Goal: Obtain resource: Download file/media

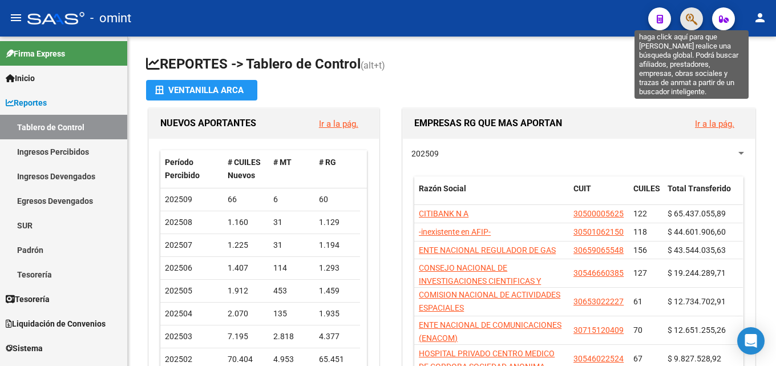
click at [686, 20] on icon "button" at bounding box center [691, 19] width 11 height 13
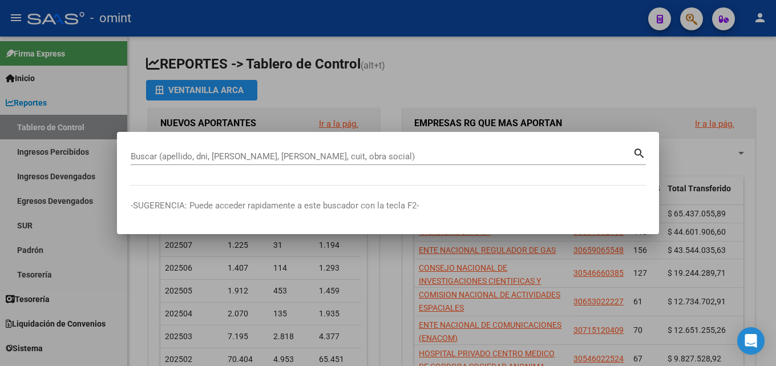
click at [614, 76] on div at bounding box center [388, 183] width 776 height 366
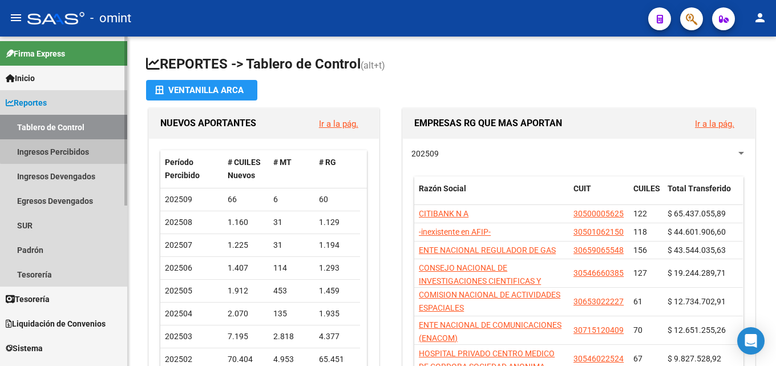
click at [82, 145] on link "Ingresos Percibidos" at bounding box center [63, 151] width 127 height 25
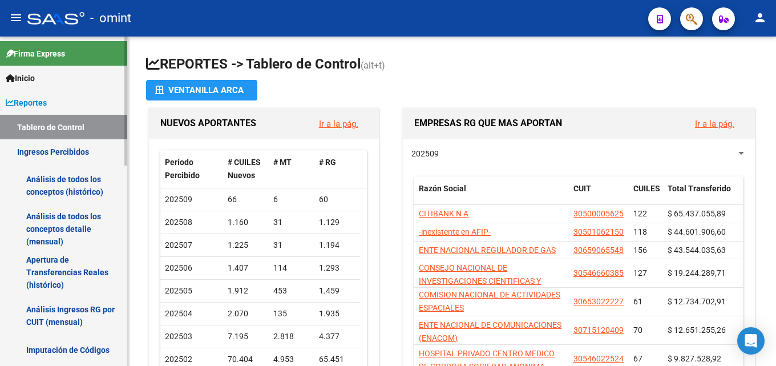
scroll to position [57, 0]
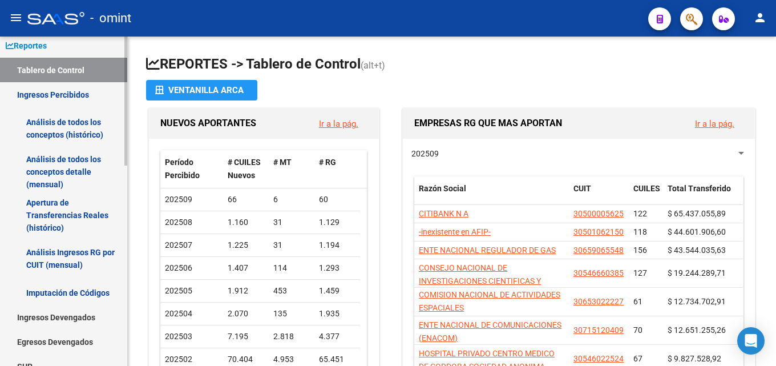
click at [74, 181] on link "Análisis de todos los conceptos detalle (mensual)" at bounding box center [63, 171] width 127 height 43
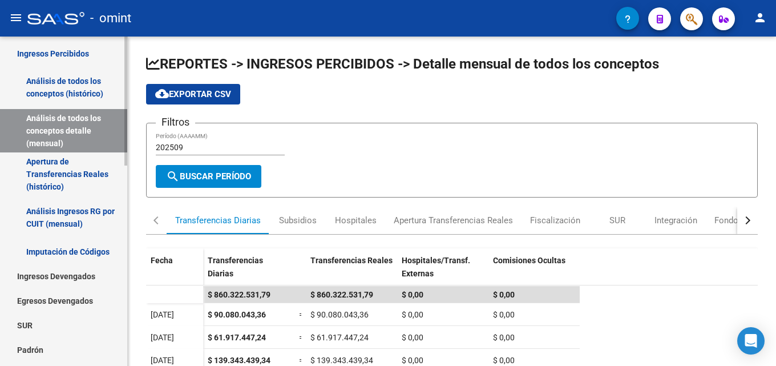
scroll to position [114, 0]
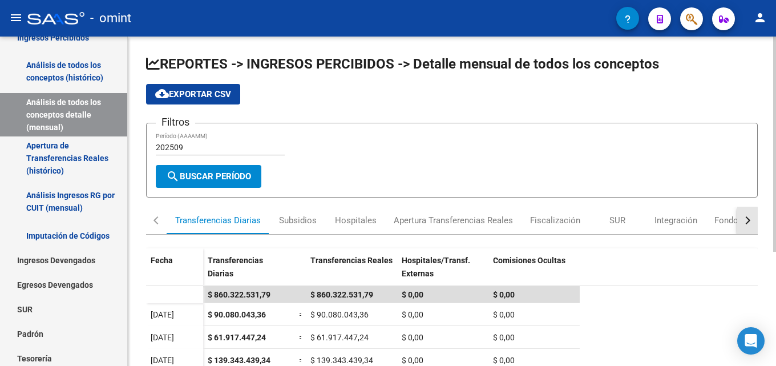
click at [746, 223] on div "button" at bounding box center [746, 220] width 8 height 8
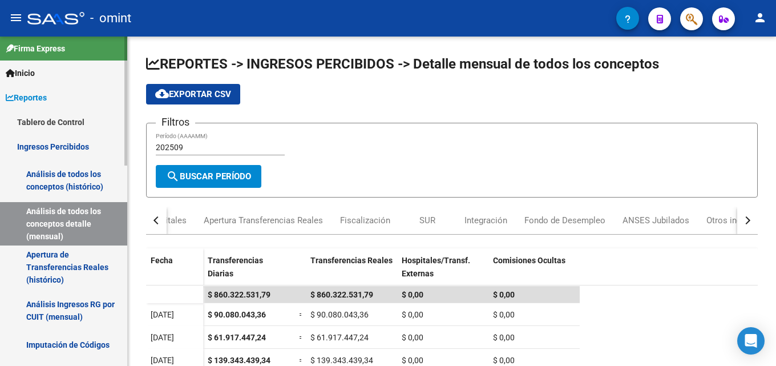
scroll to position [0, 0]
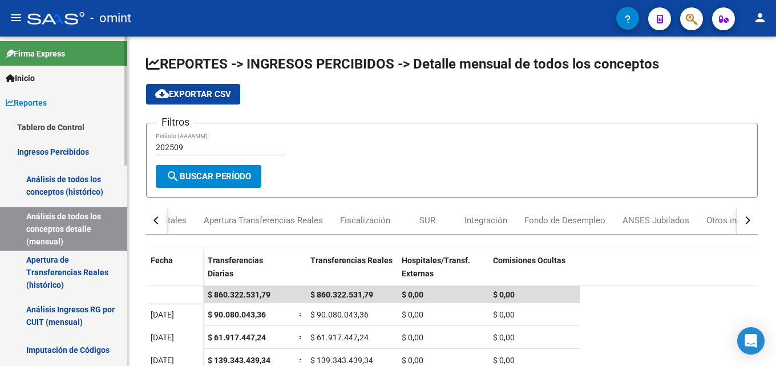
click at [56, 66] on link "Inicio" at bounding box center [63, 78] width 127 height 25
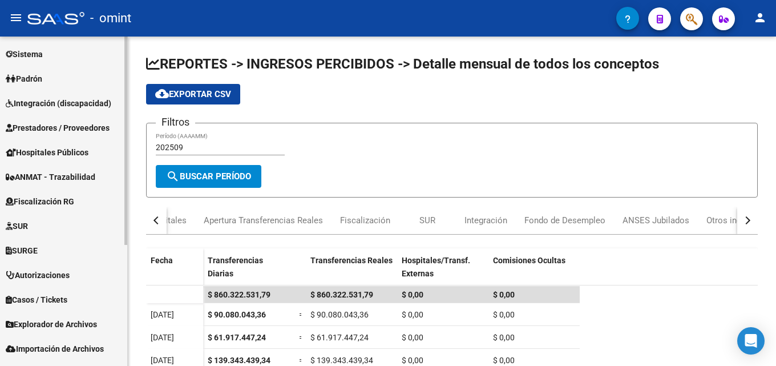
scroll to position [191, 0]
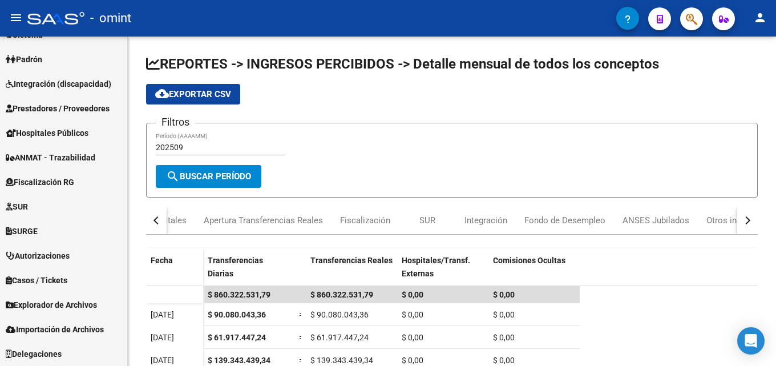
click at [679, 12] on div at bounding box center [687, 18] width 32 height 23
click at [682, 21] on button "button" at bounding box center [691, 18] width 23 height 23
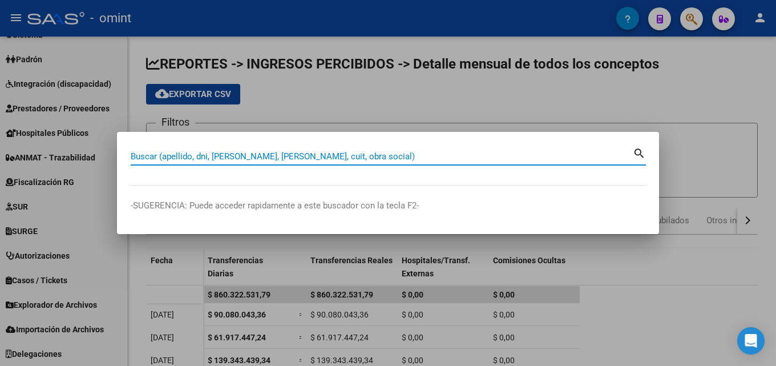
click at [261, 152] on input "Buscar (apellido, dni, [PERSON_NAME], [PERSON_NAME], cuit, obra social)" at bounding box center [382, 156] width 502 height 10
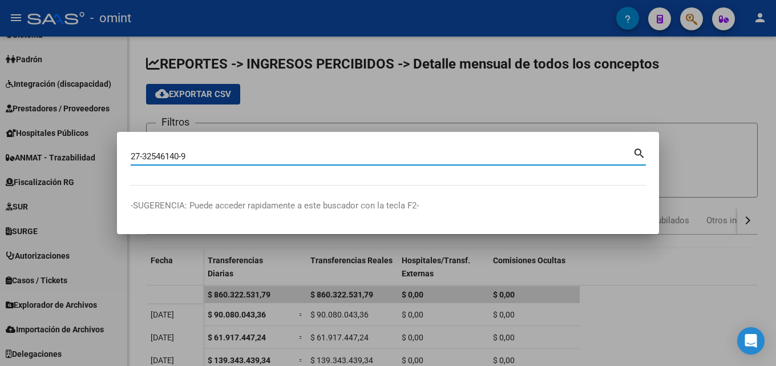
type input "27325461409"
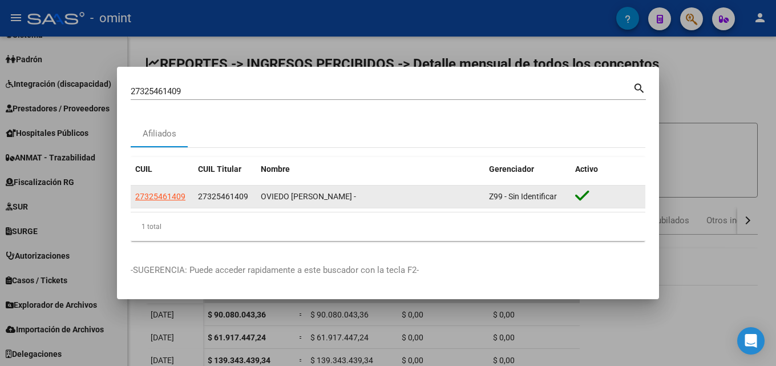
click at [515, 196] on span "Z99 - Sin Identificar" at bounding box center [523, 196] width 68 height 9
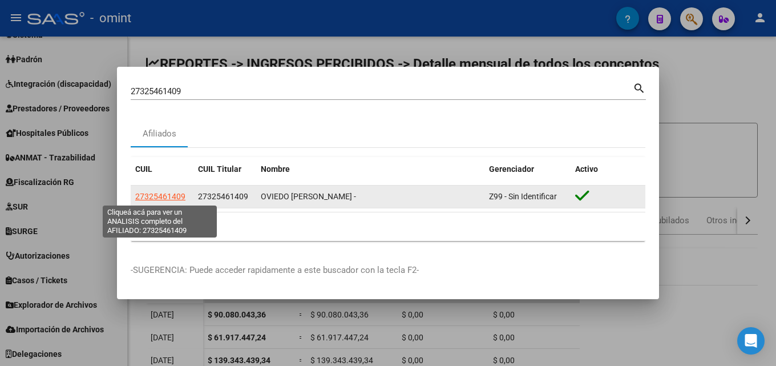
click at [177, 197] on span "27325461409" at bounding box center [160, 196] width 50 height 9
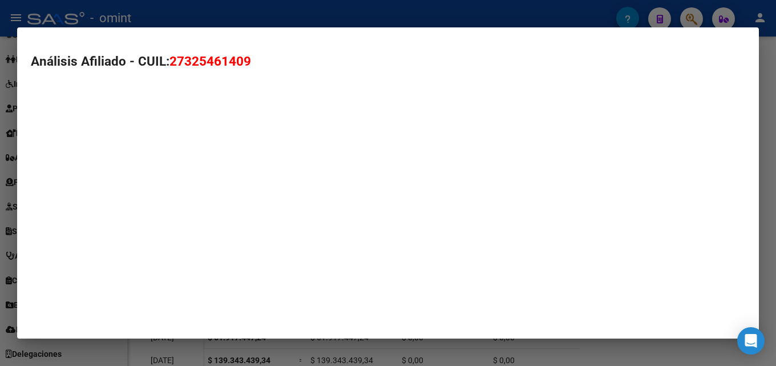
click at [177, 197] on mat-dialog-container "Análisis Afiliado - CUIL: 27325461409" at bounding box center [388, 182] width 742 height 311
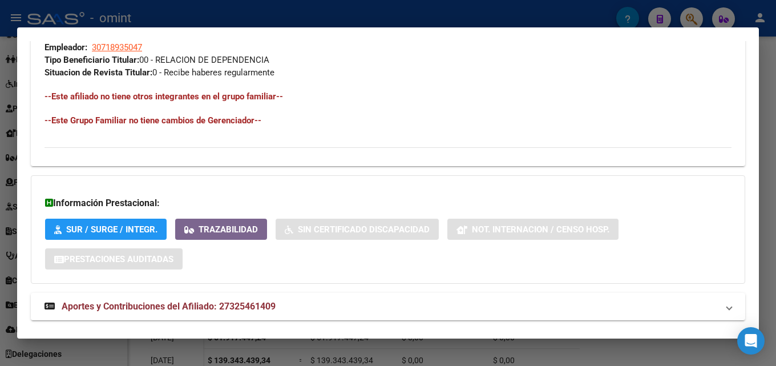
scroll to position [613, 0]
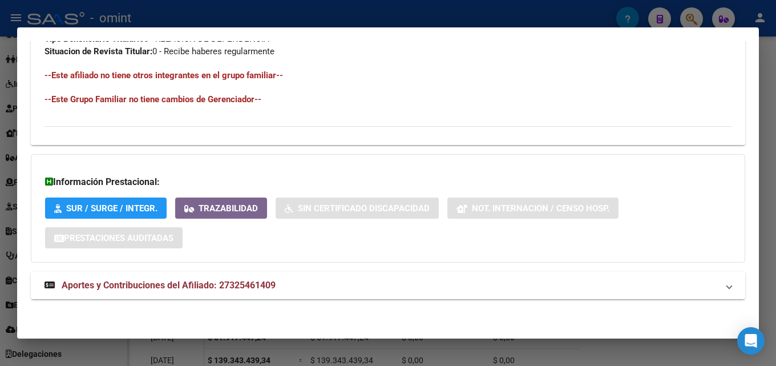
click at [211, 282] on span "Aportes y Contribuciones del Afiliado: 27325461409" at bounding box center [169, 285] width 214 height 11
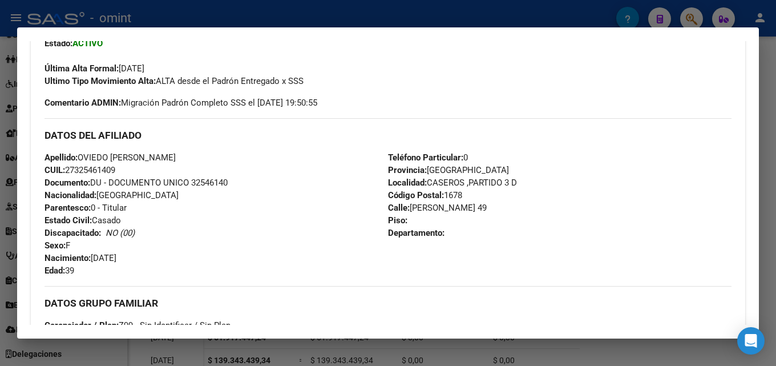
scroll to position [205, 0]
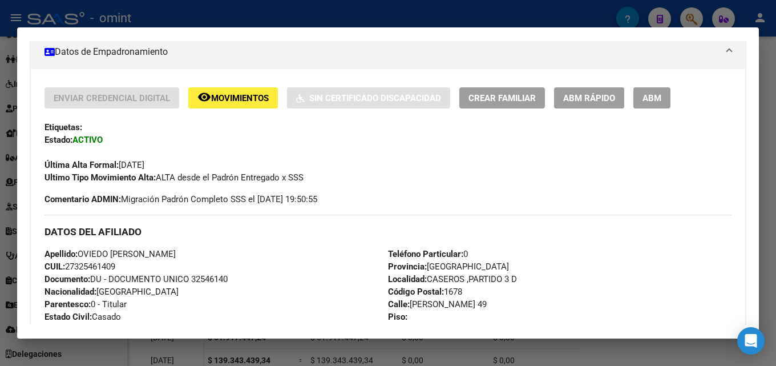
click at [772, 55] on div at bounding box center [388, 183] width 776 height 366
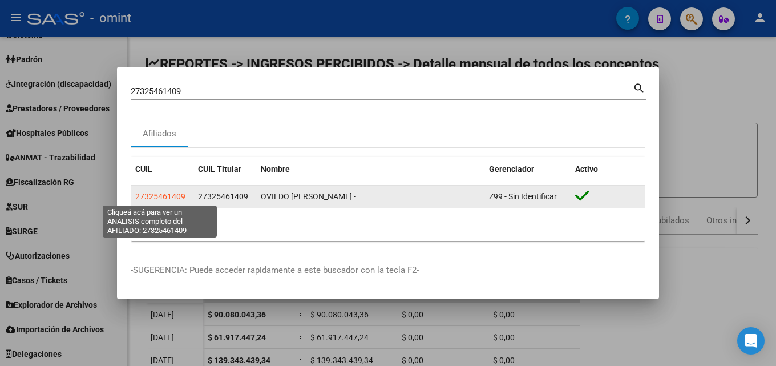
click at [170, 192] on span "27325461409" at bounding box center [160, 196] width 50 height 9
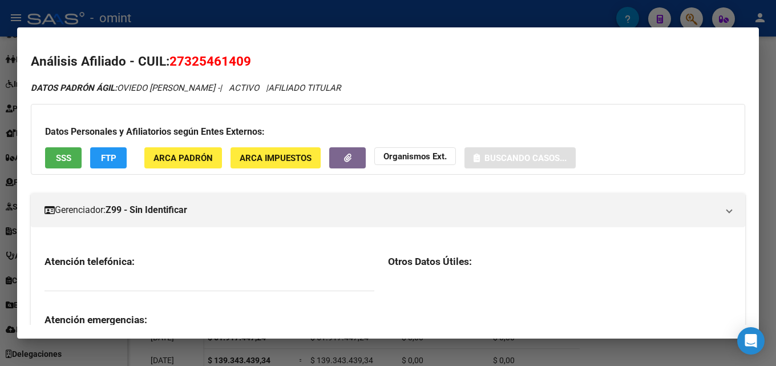
click at [775, 92] on div at bounding box center [388, 183] width 776 height 366
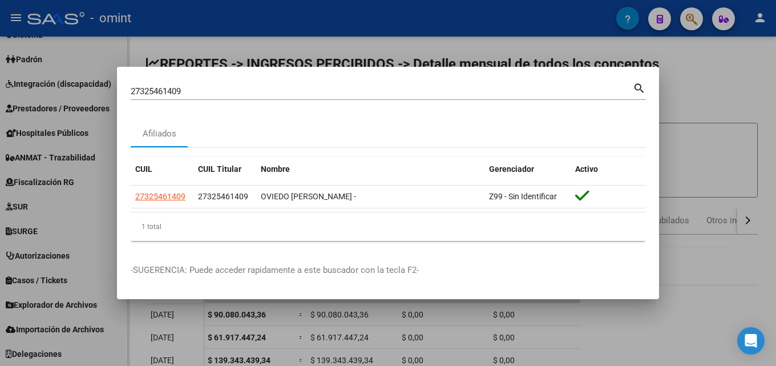
click at [698, 22] on div at bounding box center [388, 183] width 776 height 366
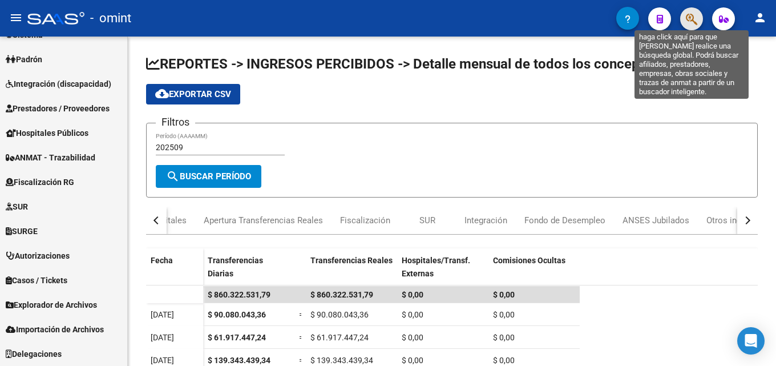
click at [690, 18] on icon "button" at bounding box center [691, 19] width 11 height 13
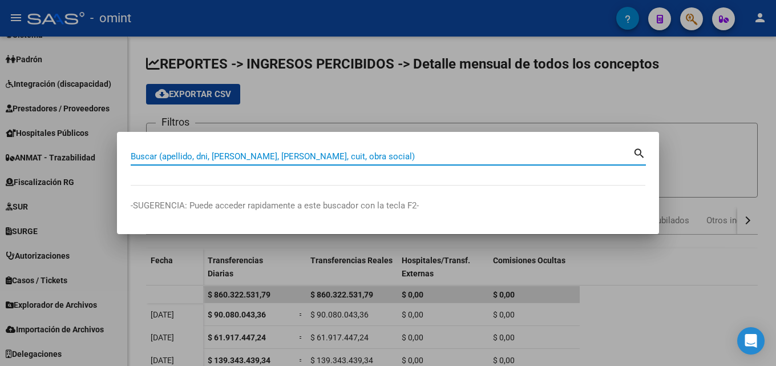
click at [692, 79] on div at bounding box center [388, 183] width 776 height 366
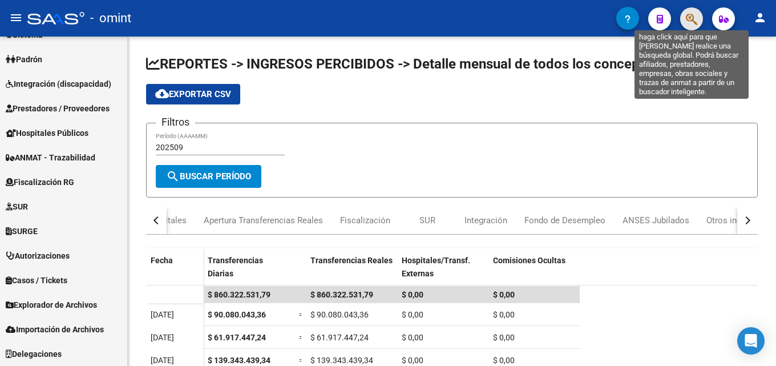
click at [686, 22] on icon "button" at bounding box center [691, 19] width 11 height 13
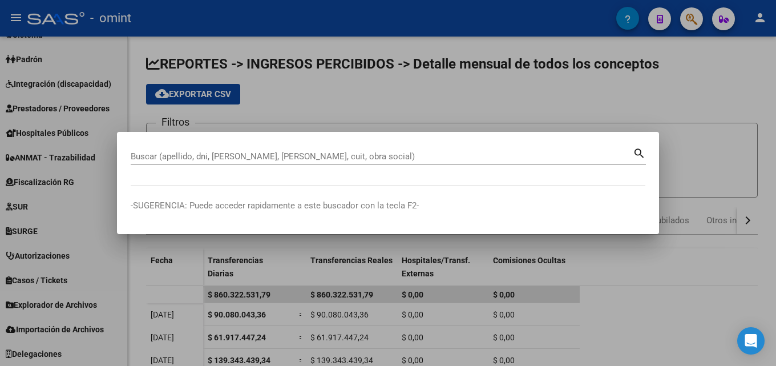
click at [724, 63] on div at bounding box center [388, 183] width 776 height 366
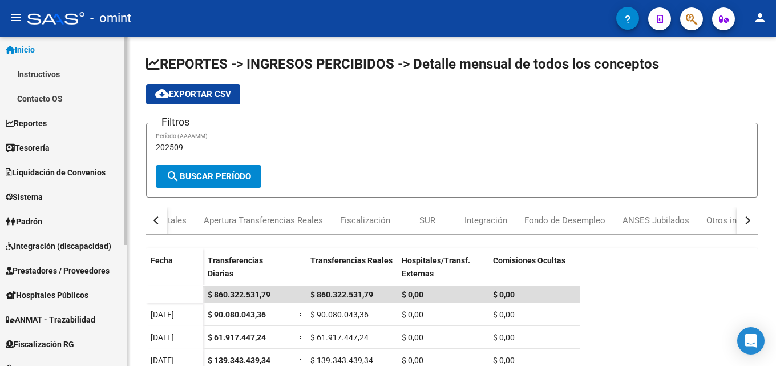
scroll to position [0, 0]
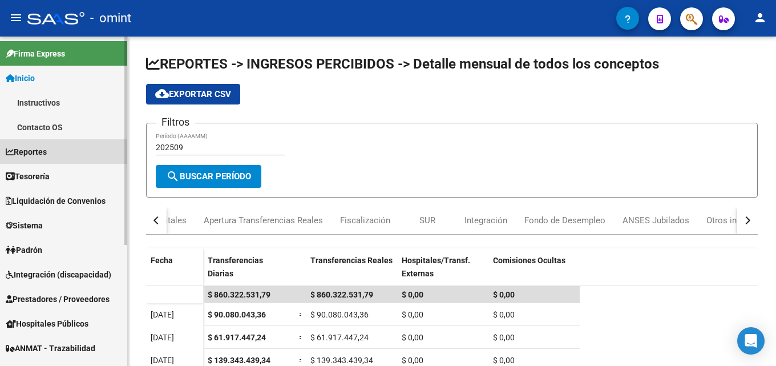
click at [47, 152] on span "Reportes" at bounding box center [26, 151] width 41 height 13
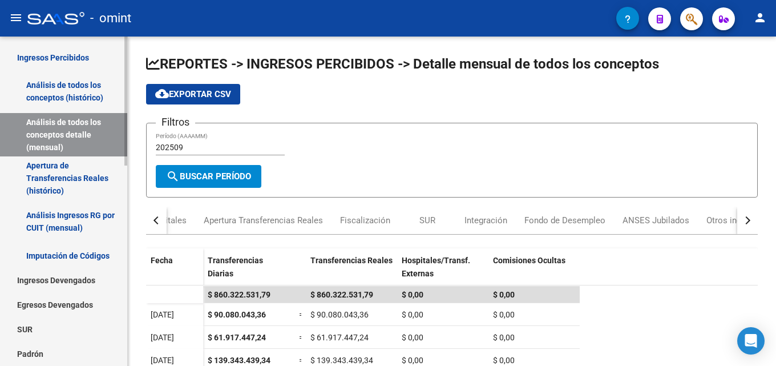
scroll to position [114, 0]
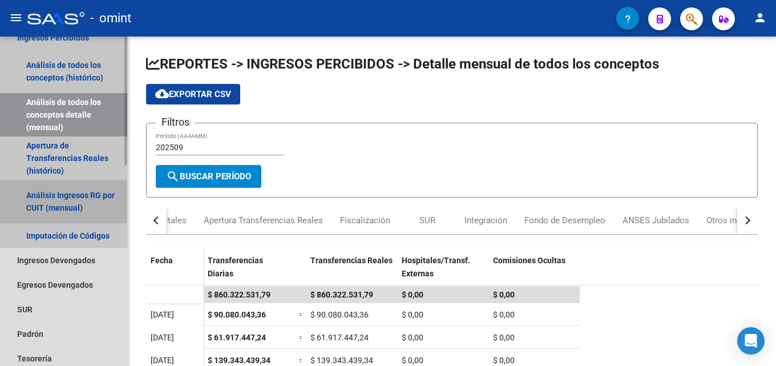
click at [44, 195] on link "Análisis Ingresos RG por CUIT (mensual)" at bounding box center [63, 201] width 127 height 43
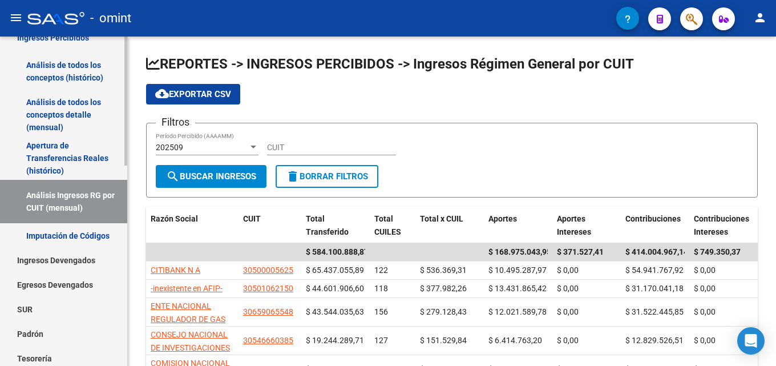
scroll to position [171, 0]
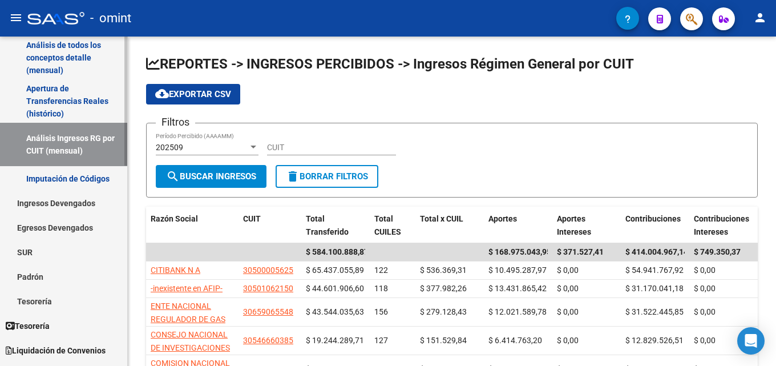
click at [60, 201] on link "Ingresos Devengados" at bounding box center [63, 203] width 127 height 25
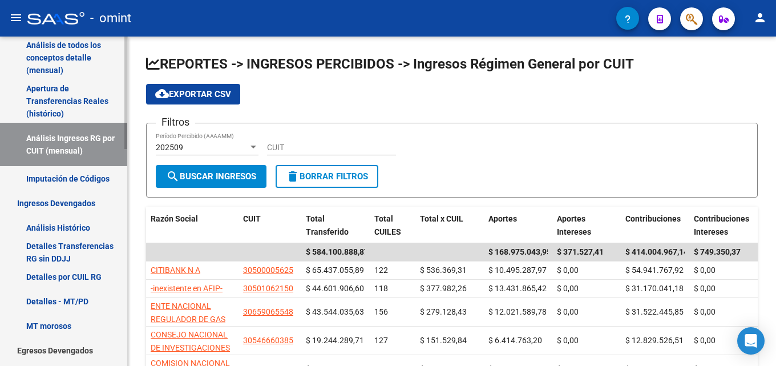
click at [88, 204] on link "Ingresos Devengados" at bounding box center [63, 203] width 127 height 25
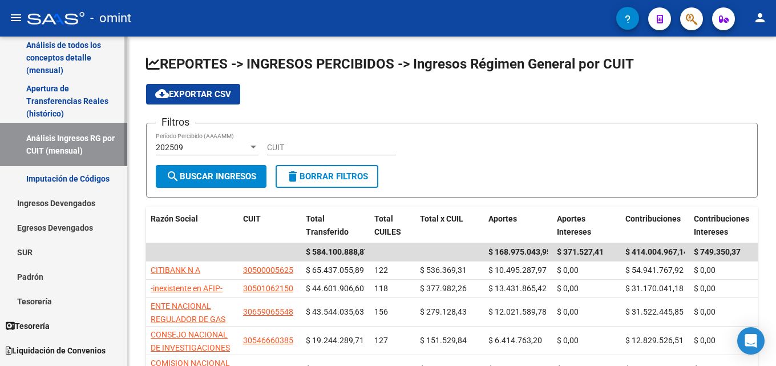
click at [88, 204] on link "Ingresos Devengados" at bounding box center [63, 203] width 127 height 25
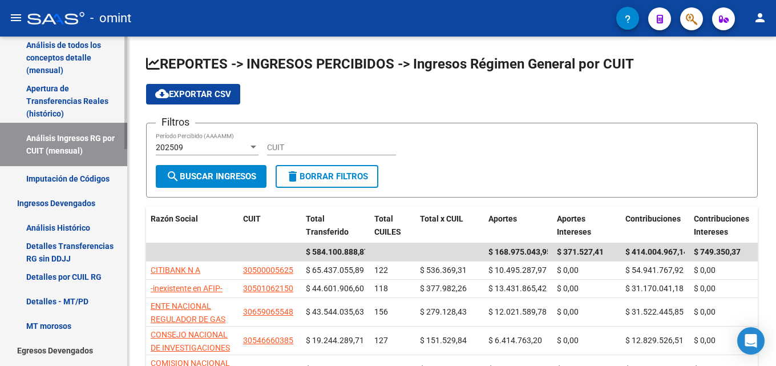
click at [55, 225] on link "Análisis Histórico" at bounding box center [63, 227] width 127 height 25
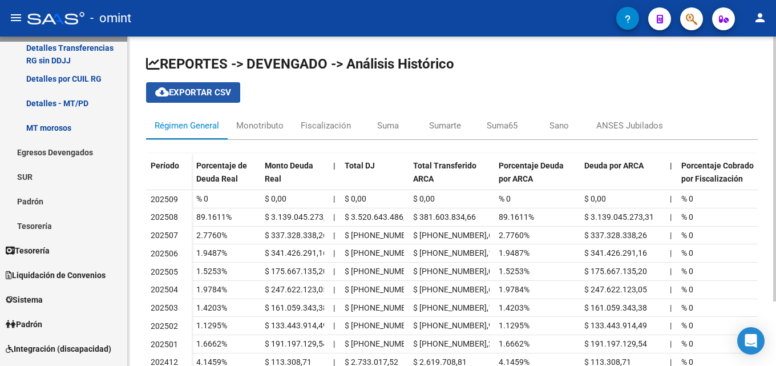
click at [200, 99] on button "cloud_download Exportar CSV" at bounding box center [193, 92] width 94 height 21
